Goal: Browse casually

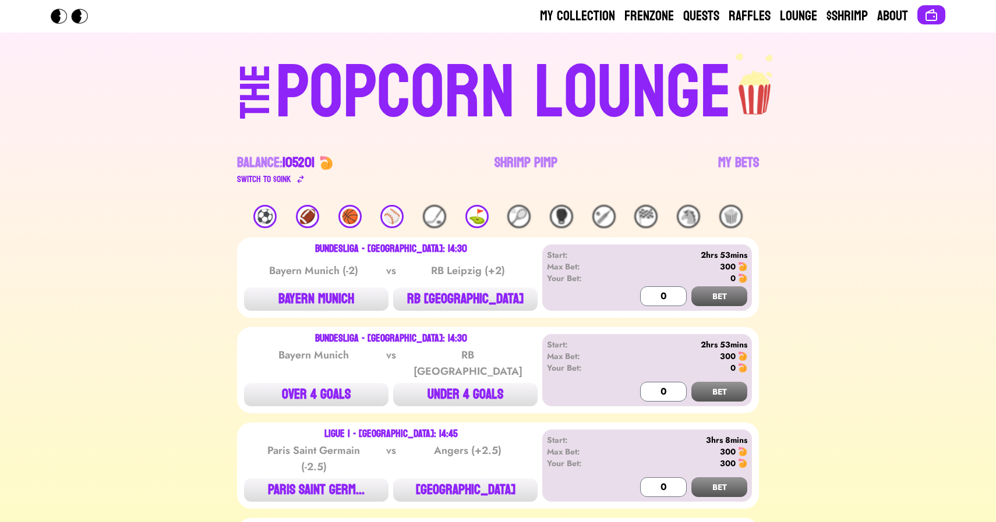
click at [471, 215] on div "⛳️" at bounding box center [476, 216] width 23 height 23
